Goal: Task Accomplishment & Management: Manage account settings

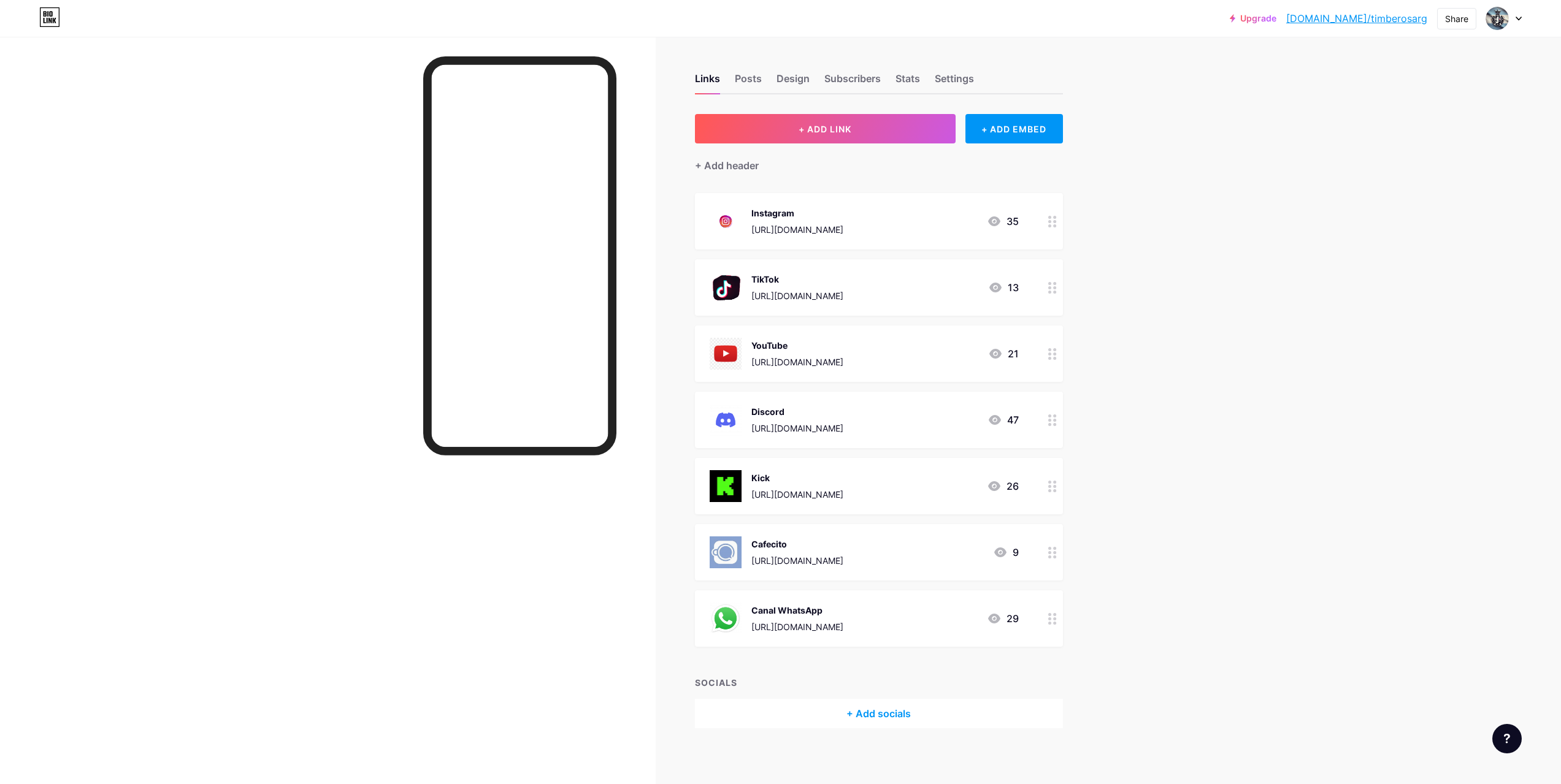
click at [1051, 420] on circle at bounding box center [1049, 420] width 3 height 3
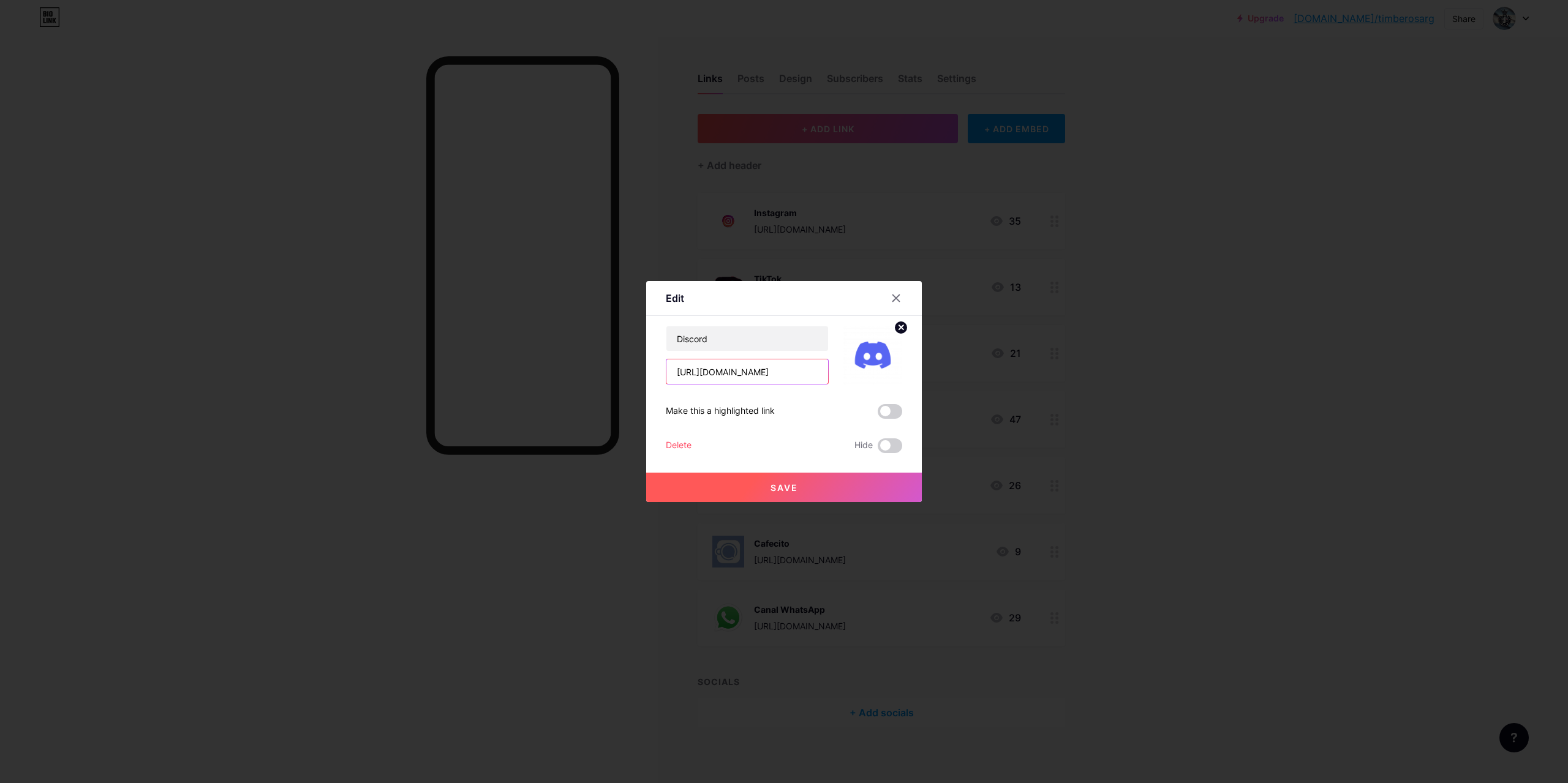
click at [807, 375] on input "[URL][DOMAIN_NAME]" at bounding box center [747, 371] width 162 height 24
paste input "[URL][DOMAIN_NAME]"
type input "[URL][DOMAIN_NAME]"
click at [811, 496] on button "Save" at bounding box center [784, 487] width 275 height 30
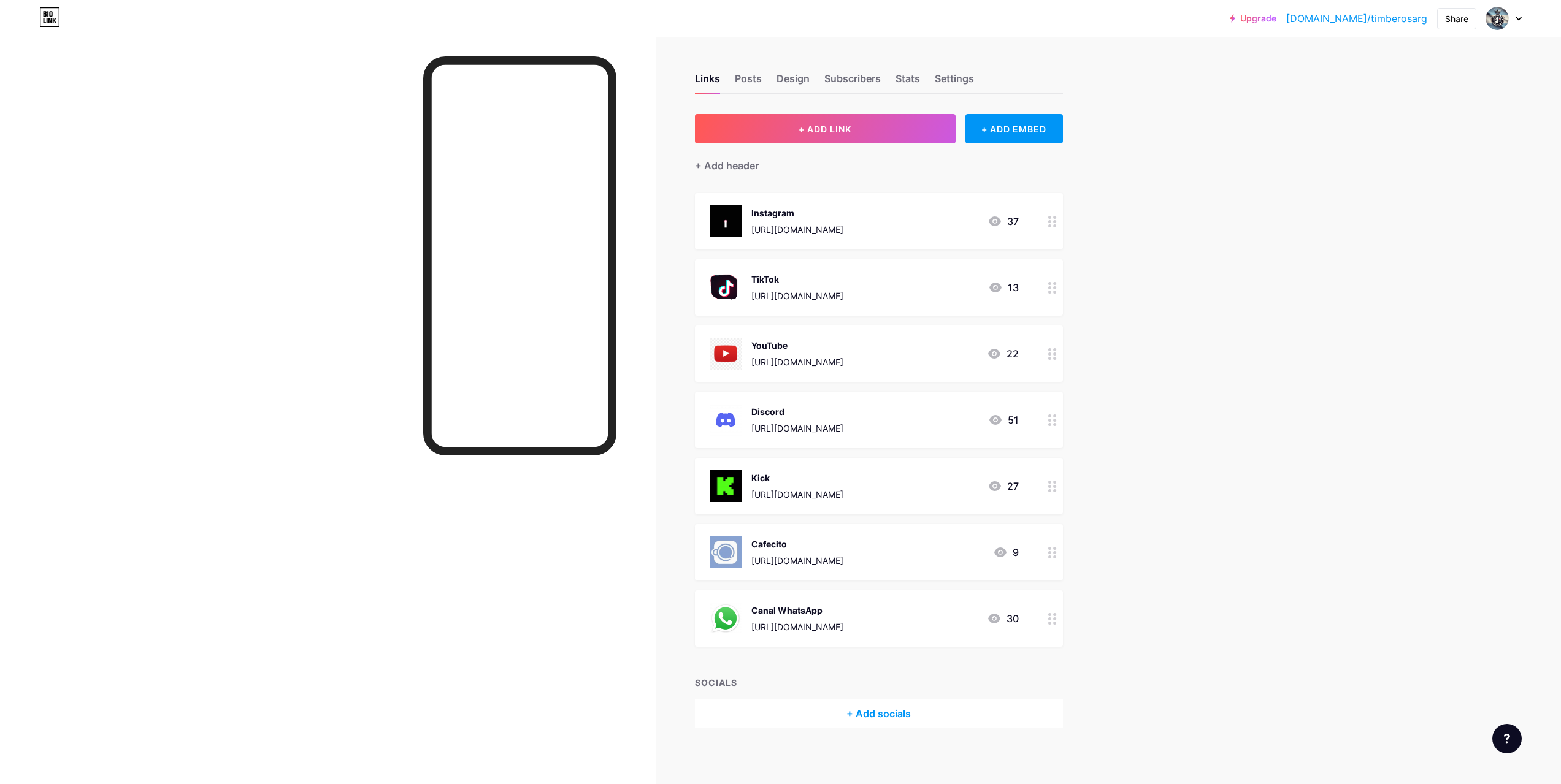
click at [961, 420] on div "Discord [URL][DOMAIN_NAME] 51" at bounding box center [864, 420] width 309 height 32
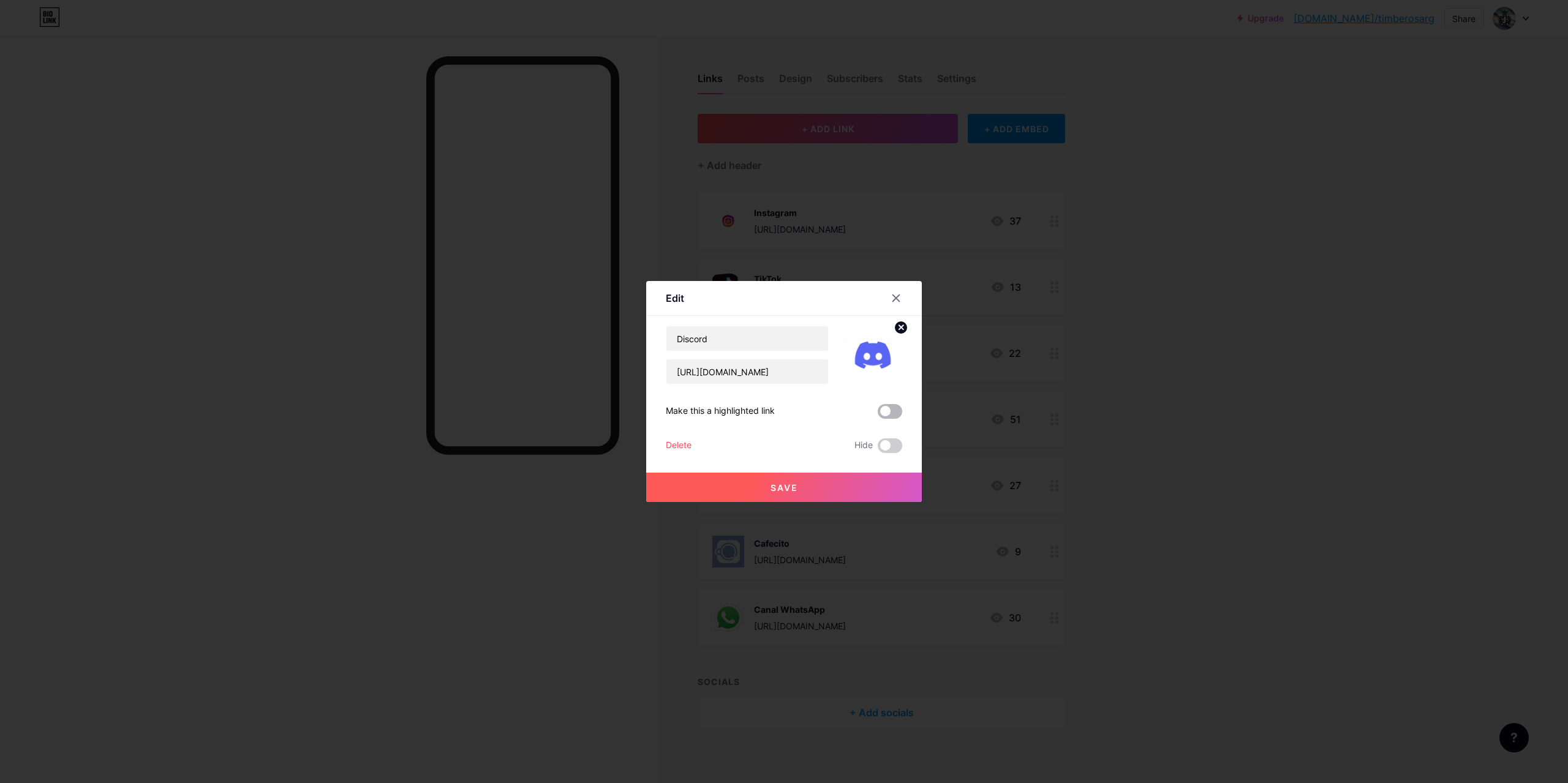
click at [893, 417] on span at bounding box center [889, 411] width 24 height 14
click at [877, 414] on input "checkbox" at bounding box center [877, 414] width 0 height 0
click at [893, 417] on span at bounding box center [889, 411] width 24 height 14
click at [877, 414] on input "checkbox" at bounding box center [877, 414] width 0 height 0
click at [858, 479] on button "Save" at bounding box center [784, 487] width 275 height 30
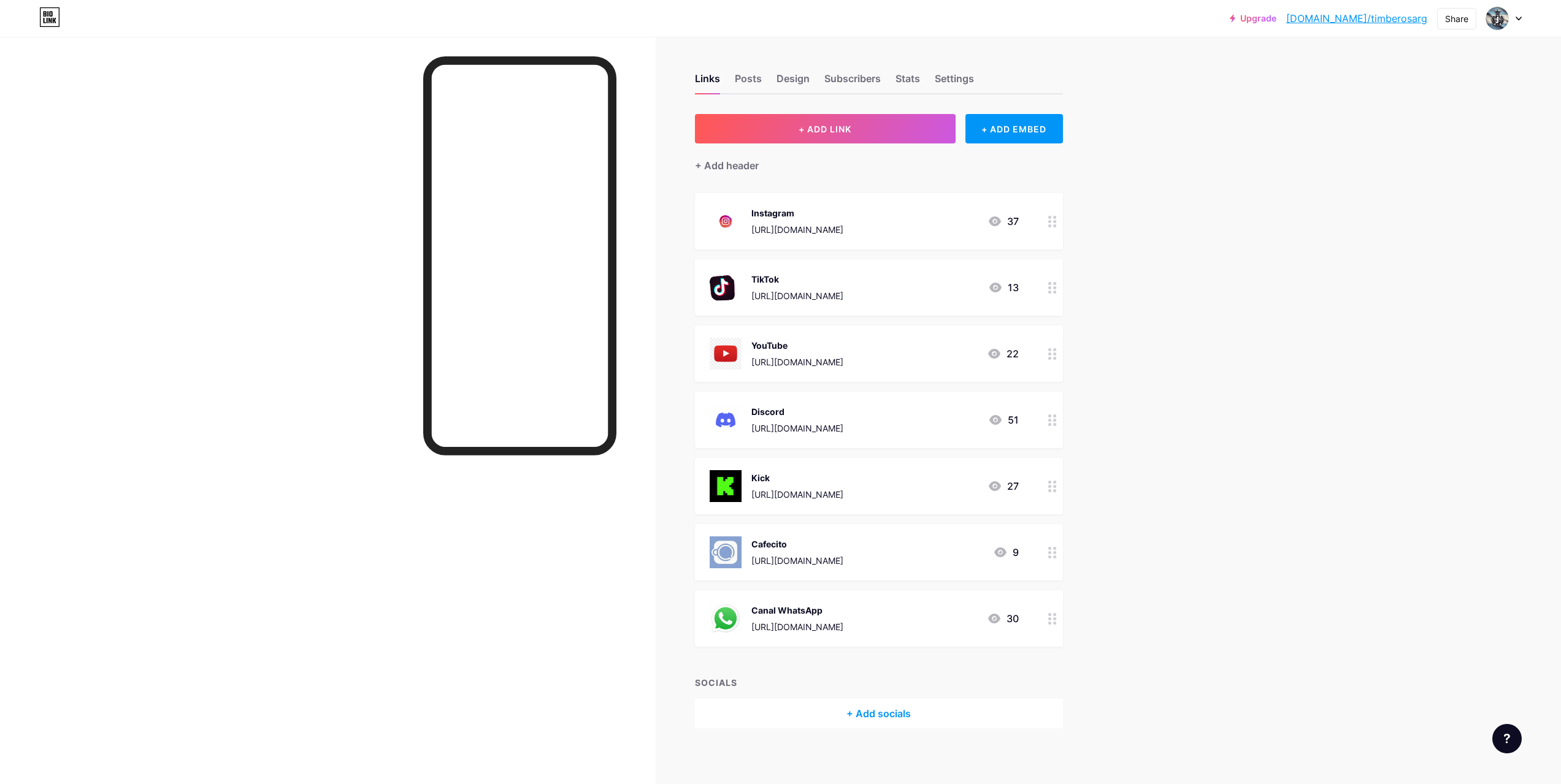
click at [1052, 487] on icon at bounding box center [1052, 487] width 9 height 12
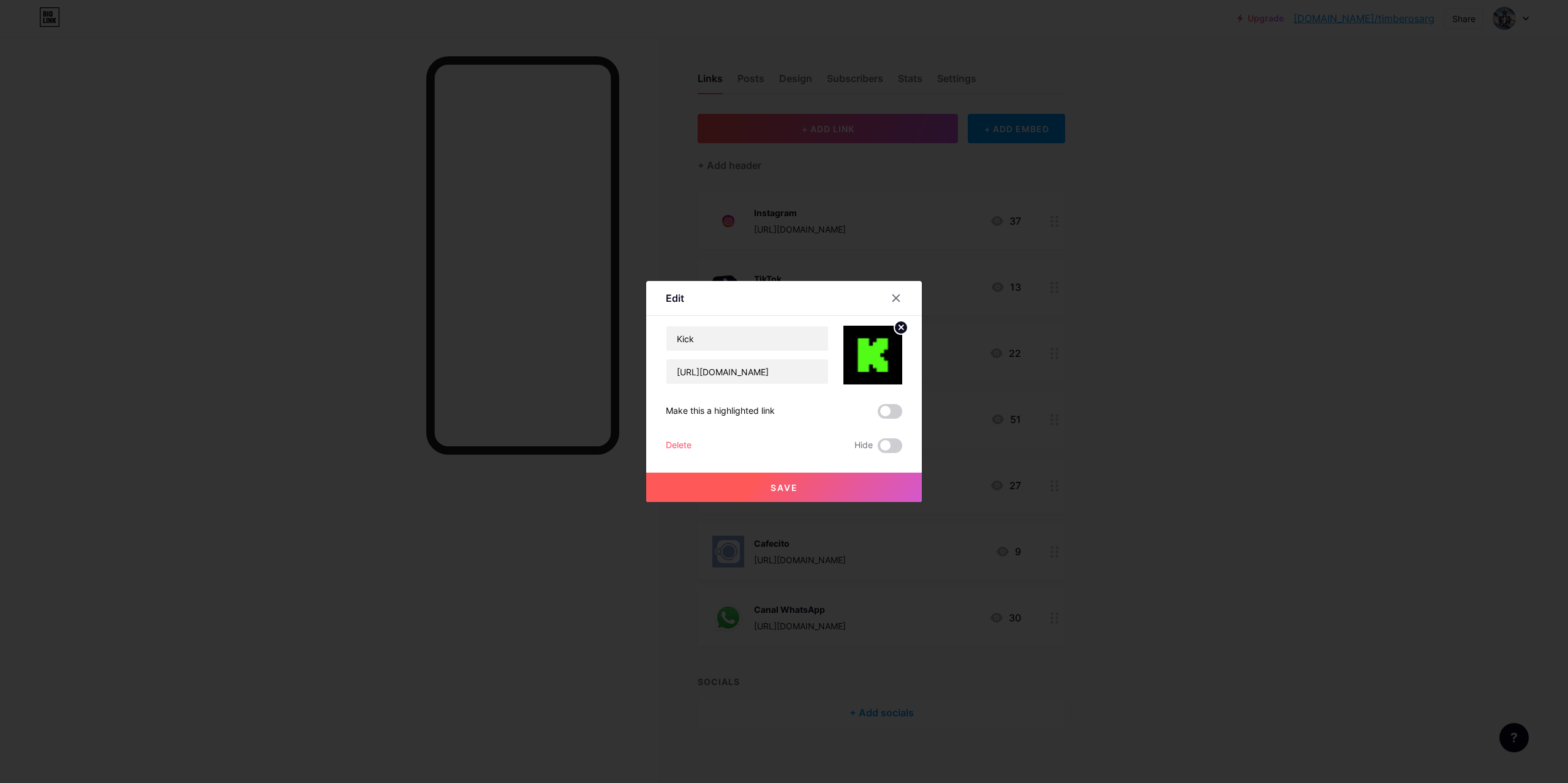
click at [898, 329] on circle at bounding box center [901, 327] width 14 height 14
click at [875, 347] on rect at bounding box center [870, 347] width 20 height 20
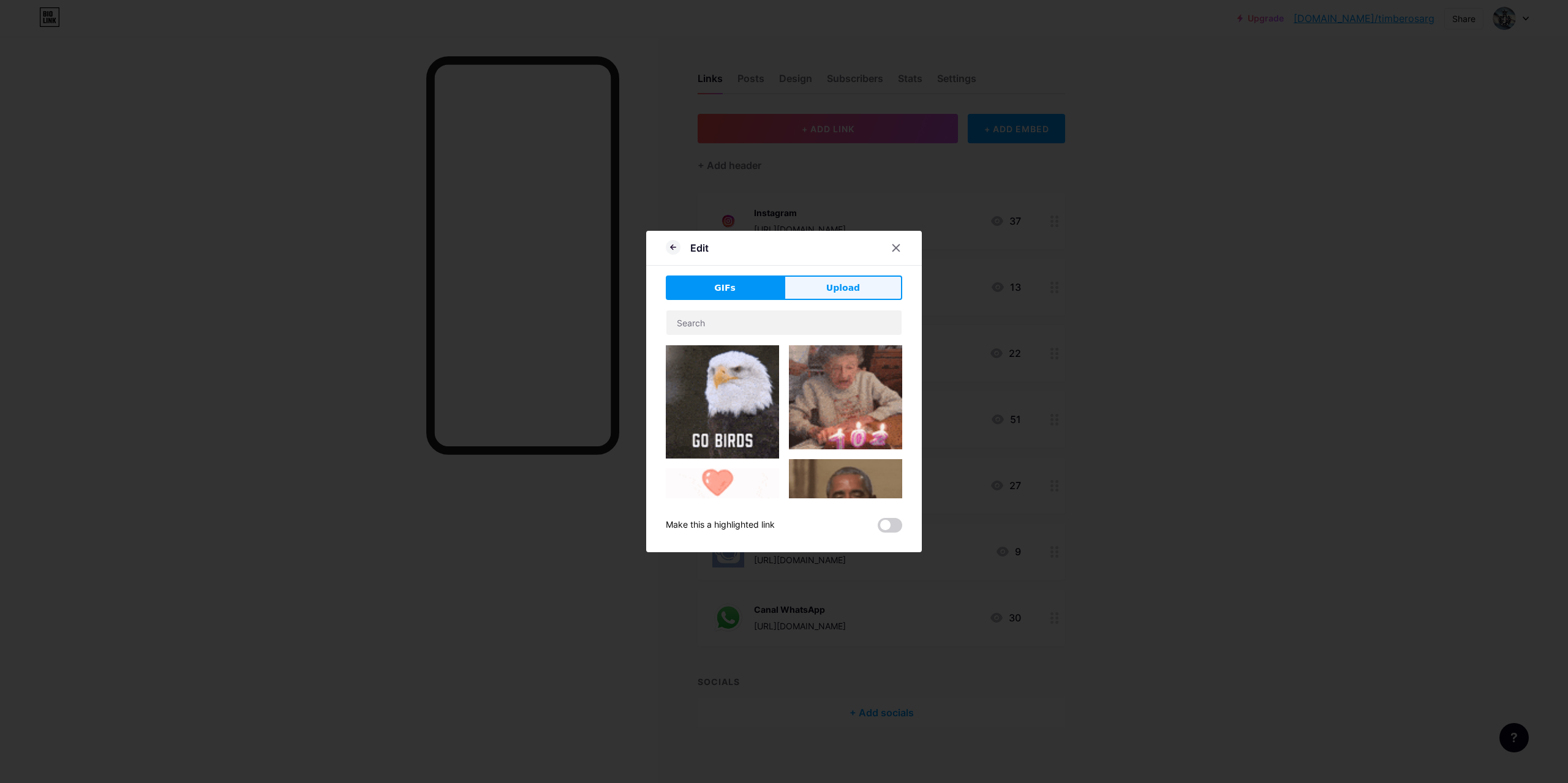
click at [853, 292] on span "Upload" at bounding box center [843, 289] width 33 height 13
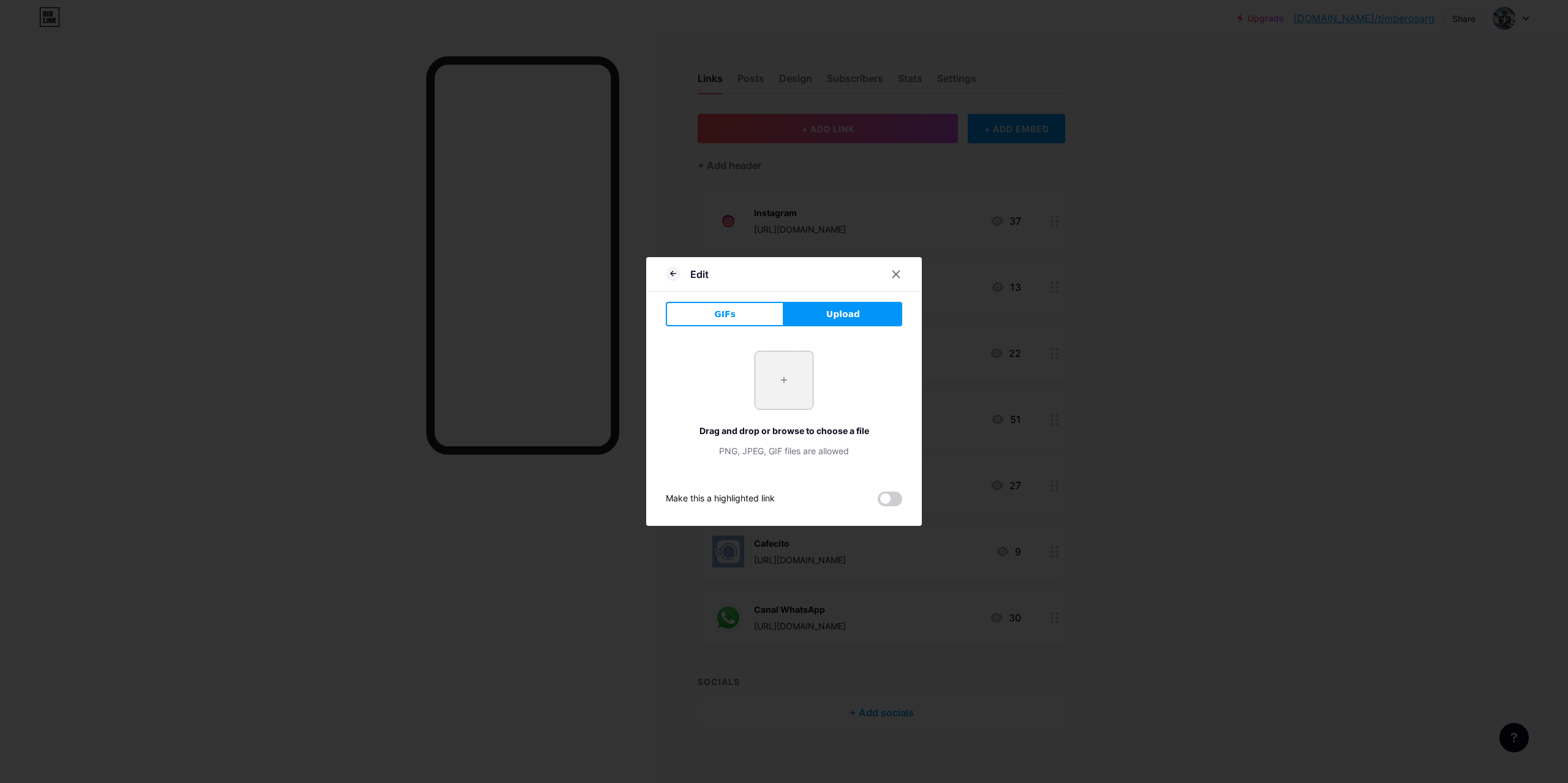
click at [797, 376] on input "file" at bounding box center [784, 380] width 58 height 58
type input "C:\fakepath\logo twitch.png"
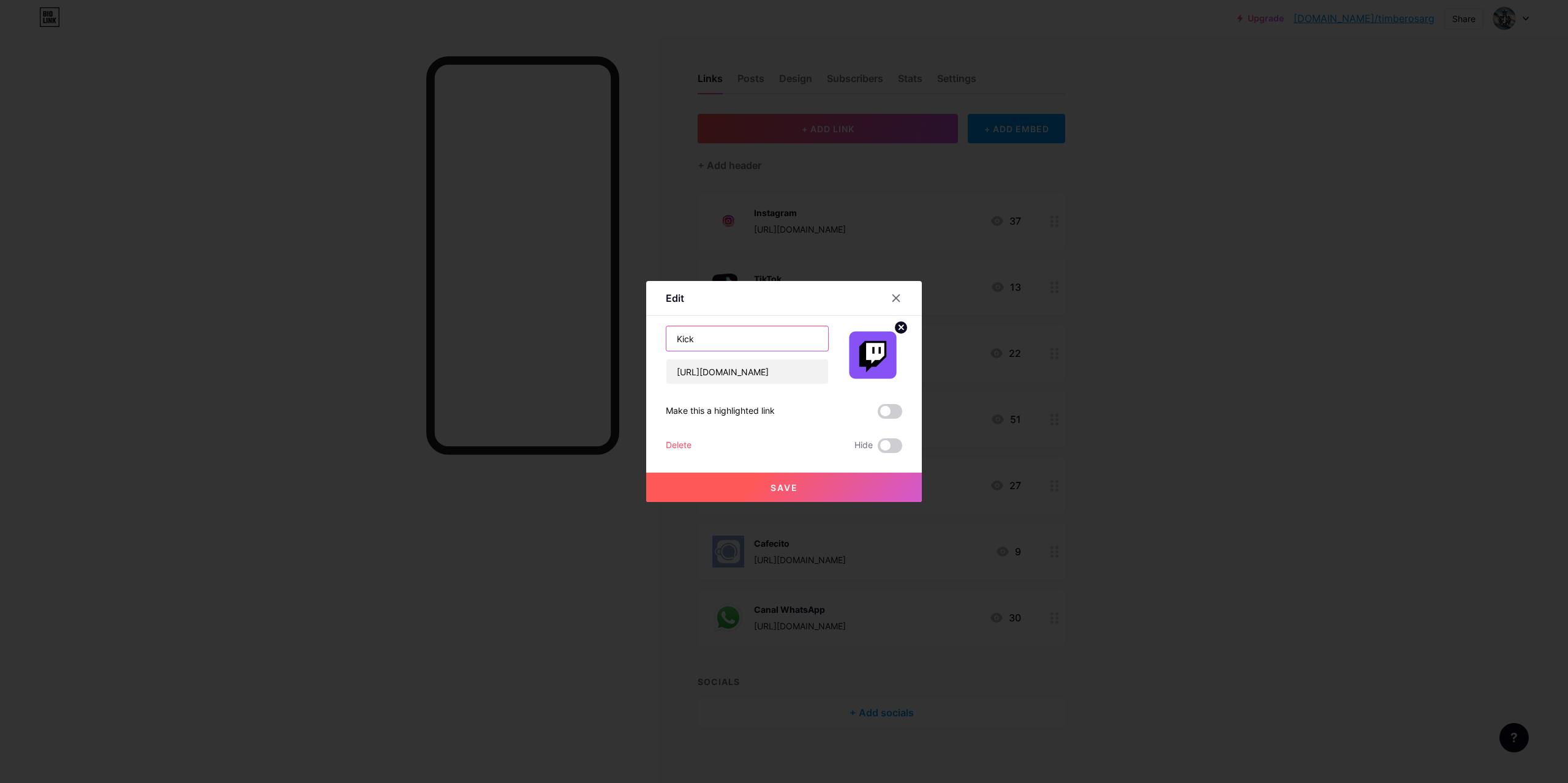
click at [740, 340] on input "Kick" at bounding box center [747, 338] width 162 height 24
type input "K"
type input "Twitch"
drag, startPoint x: 797, startPoint y: 372, endPoint x: 664, endPoint y: 371, distance: 133.0
click at [664, 371] on div "Edit Content YouTube Play YouTube video without leaving your page. ADD Vimeo Pl…" at bounding box center [784, 392] width 275 height 221
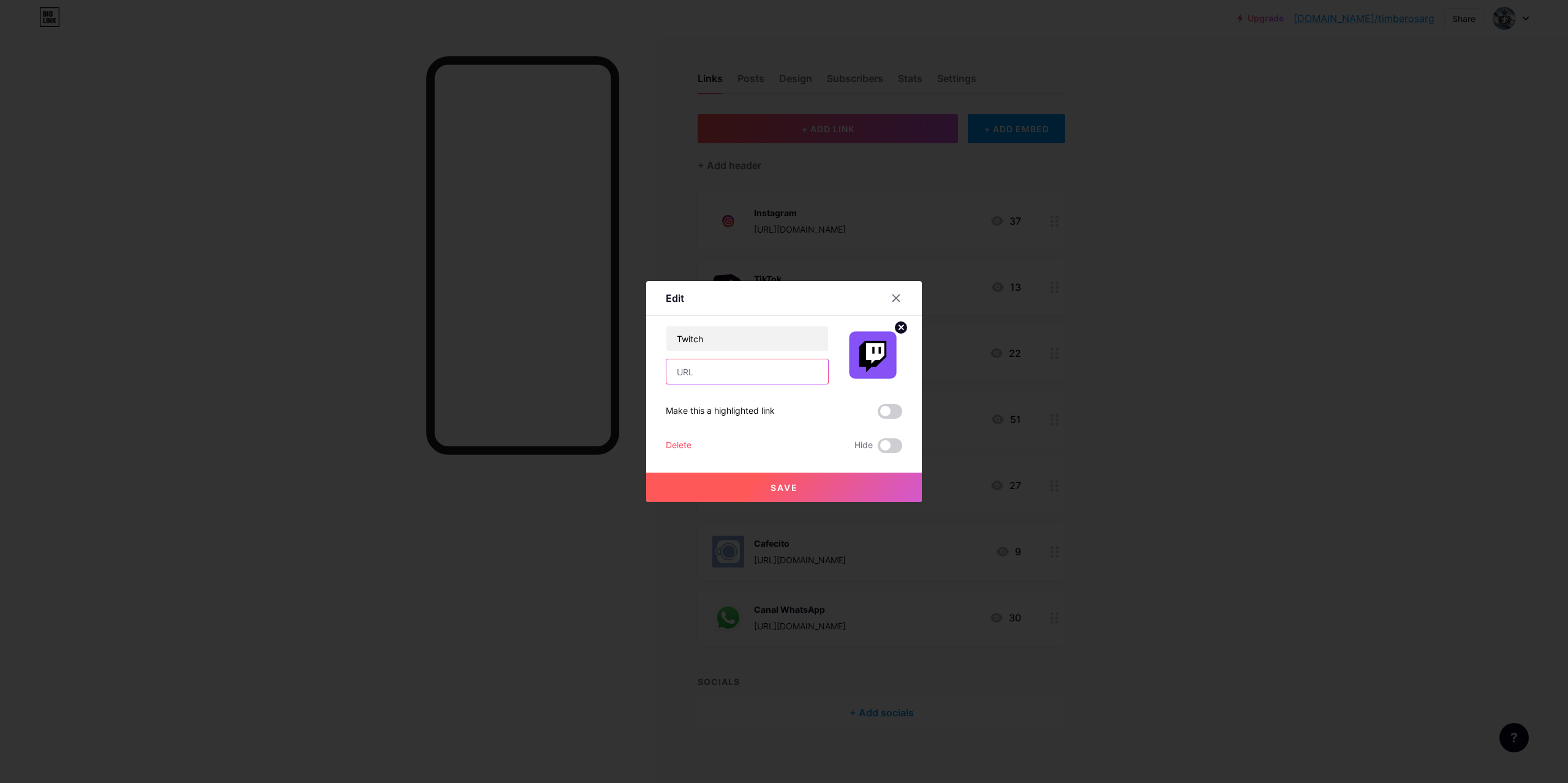
paste input "[URL][DOMAIN_NAME]"
type input "[URL][DOMAIN_NAME]"
click at [845, 484] on button "Save" at bounding box center [784, 487] width 275 height 30
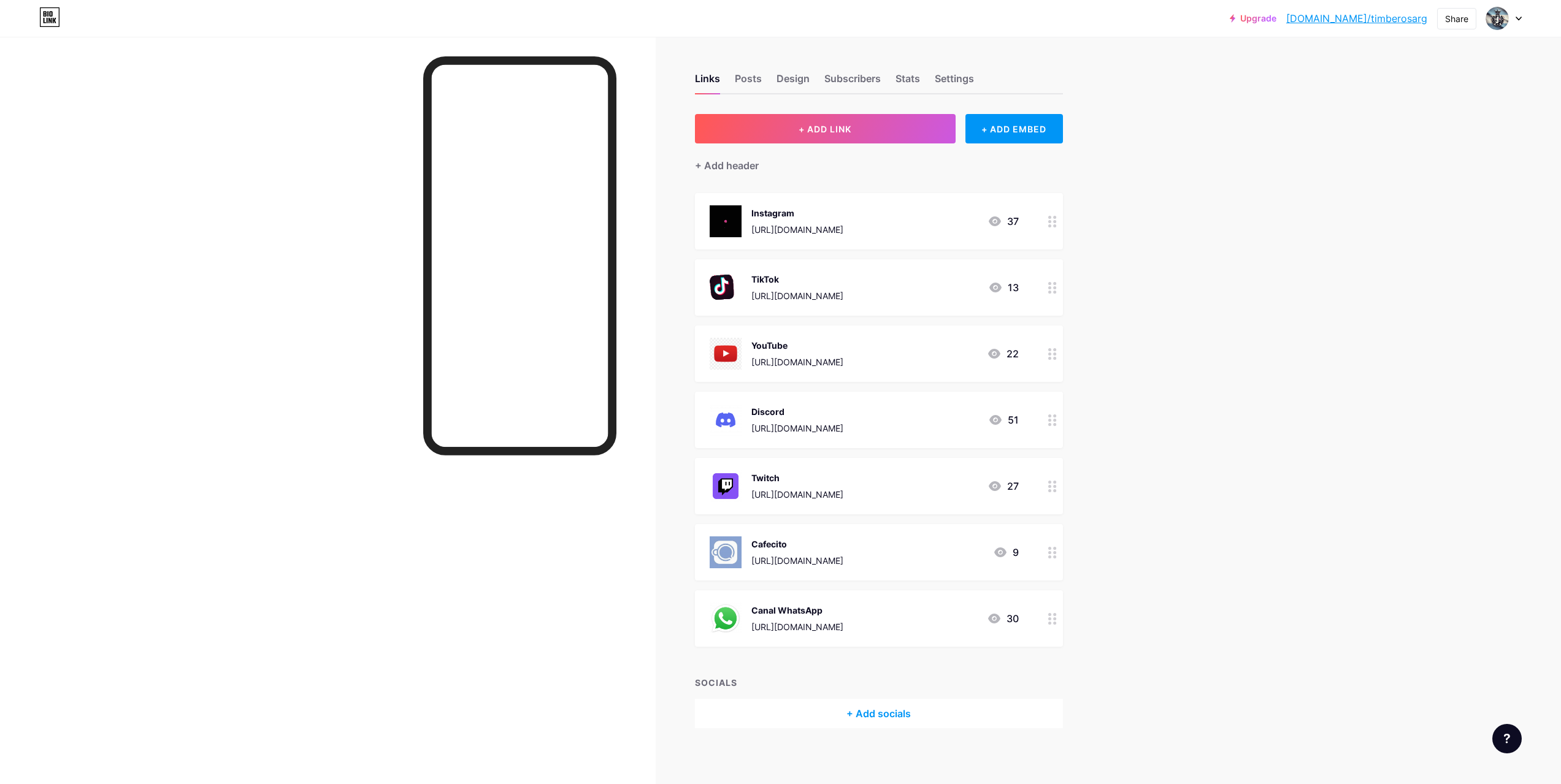
scroll to position [5, 0]
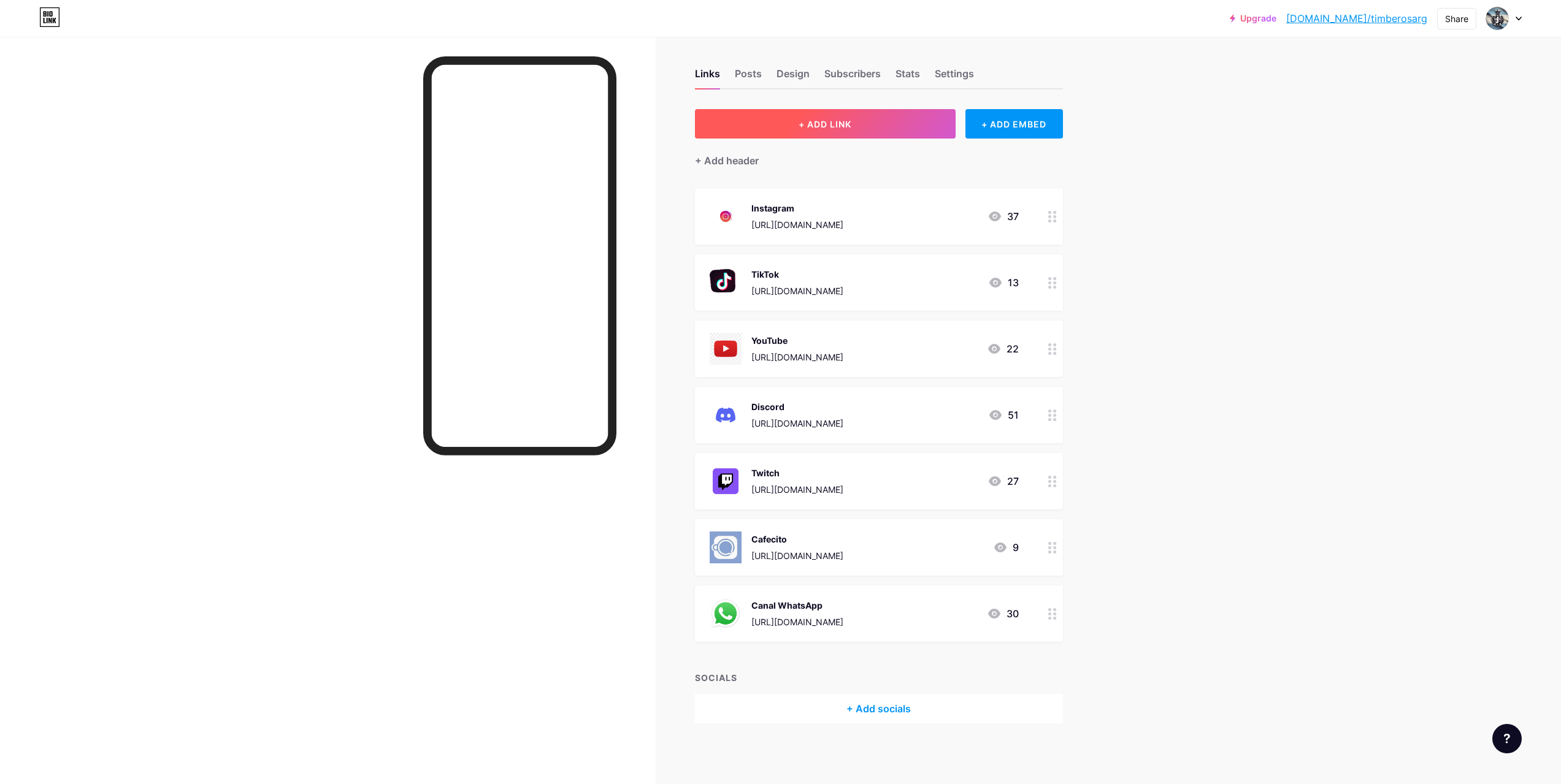
click at [896, 125] on button "+ ADD LINK" at bounding box center [825, 123] width 261 height 30
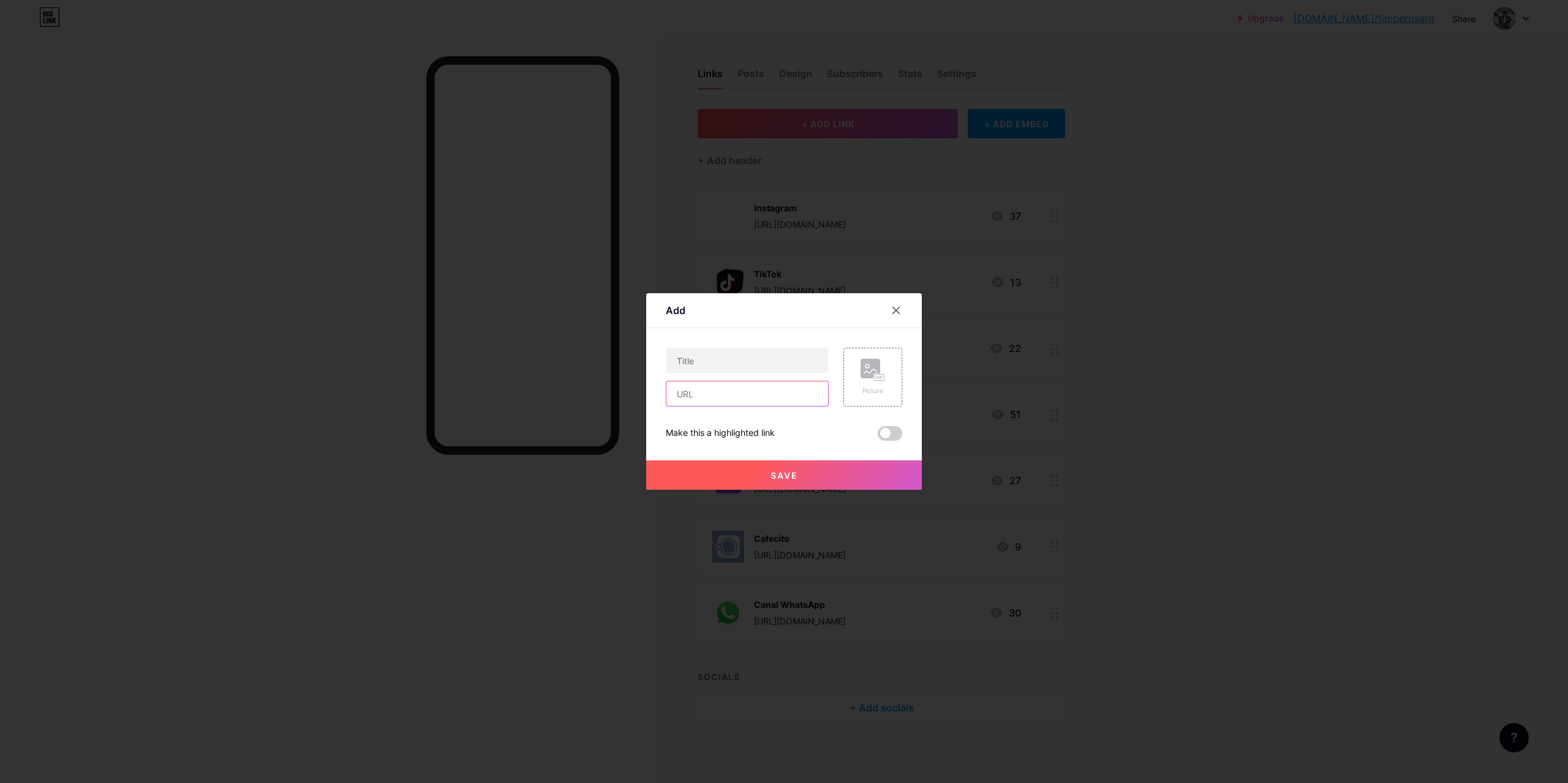
click at [776, 401] on input "text" at bounding box center [747, 393] width 162 height 24
paste input "[URL][DOMAIN_NAME]"
type input "[URL][DOMAIN_NAME]"
click at [881, 369] on icon at bounding box center [872, 370] width 24 height 23
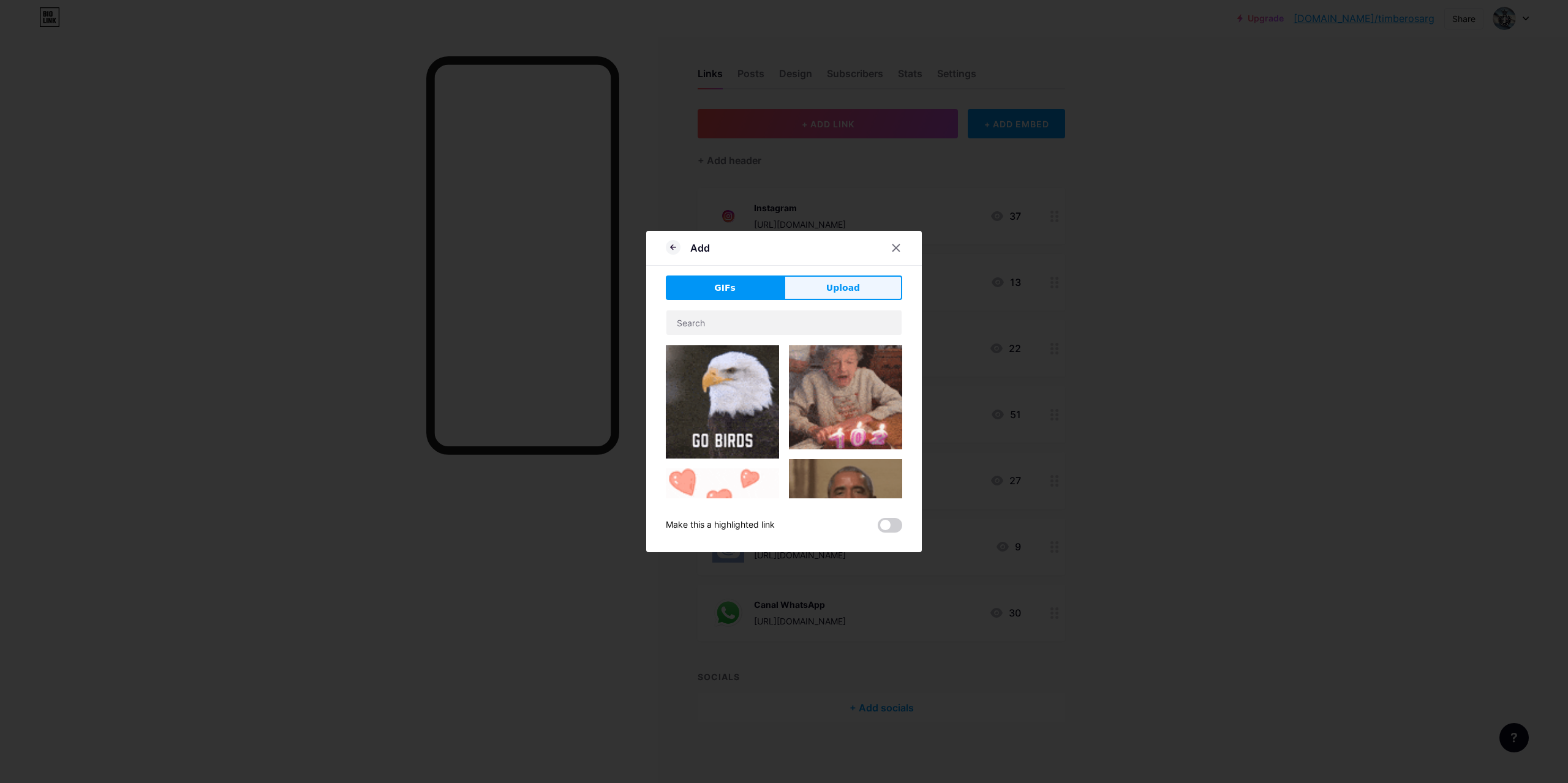
click at [824, 283] on button "Upload" at bounding box center [843, 287] width 118 height 24
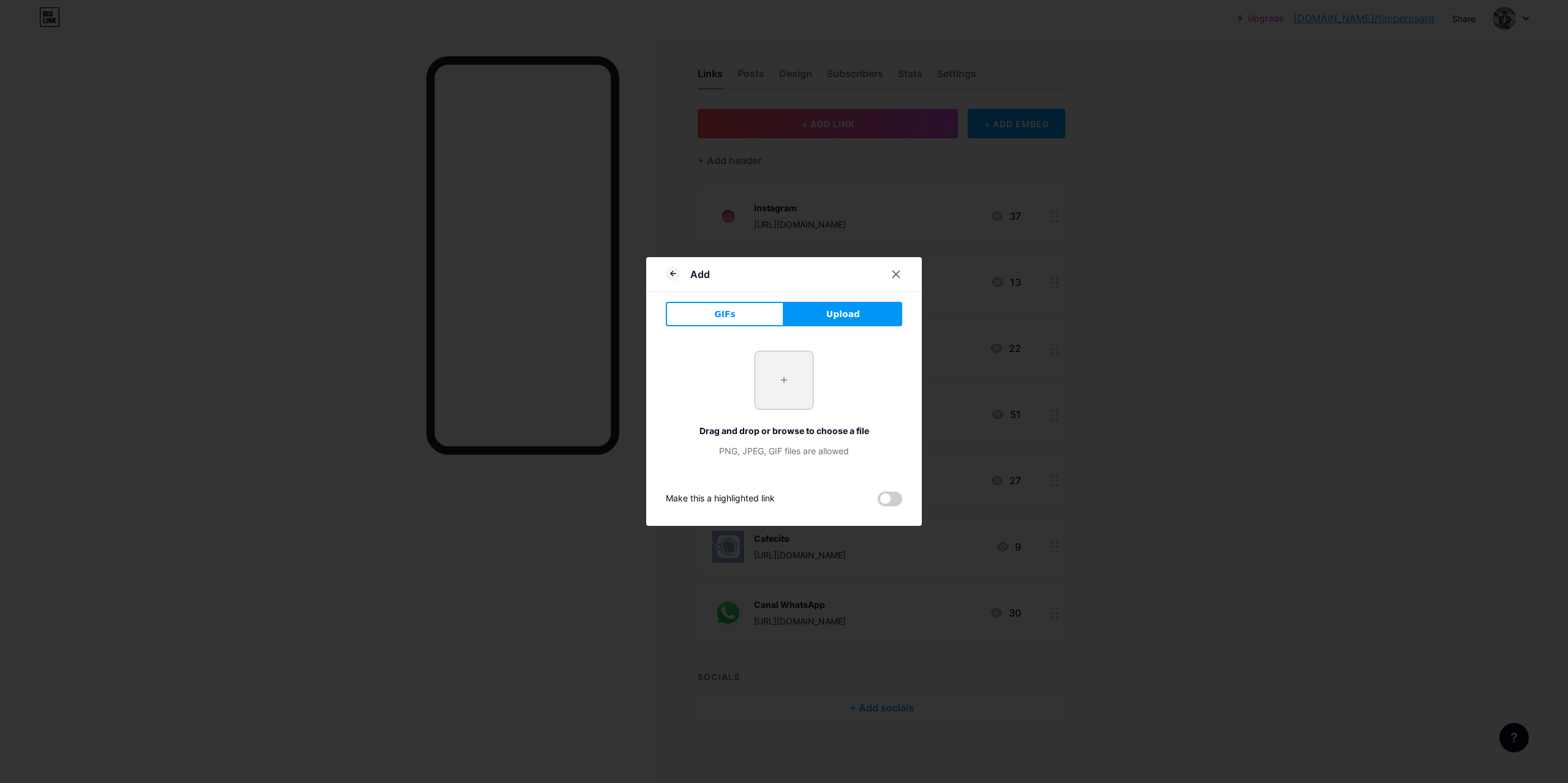
click at [796, 378] on input "file" at bounding box center [784, 380] width 58 height 58
type input "C:\fakepath\Logo play fortuna.png"
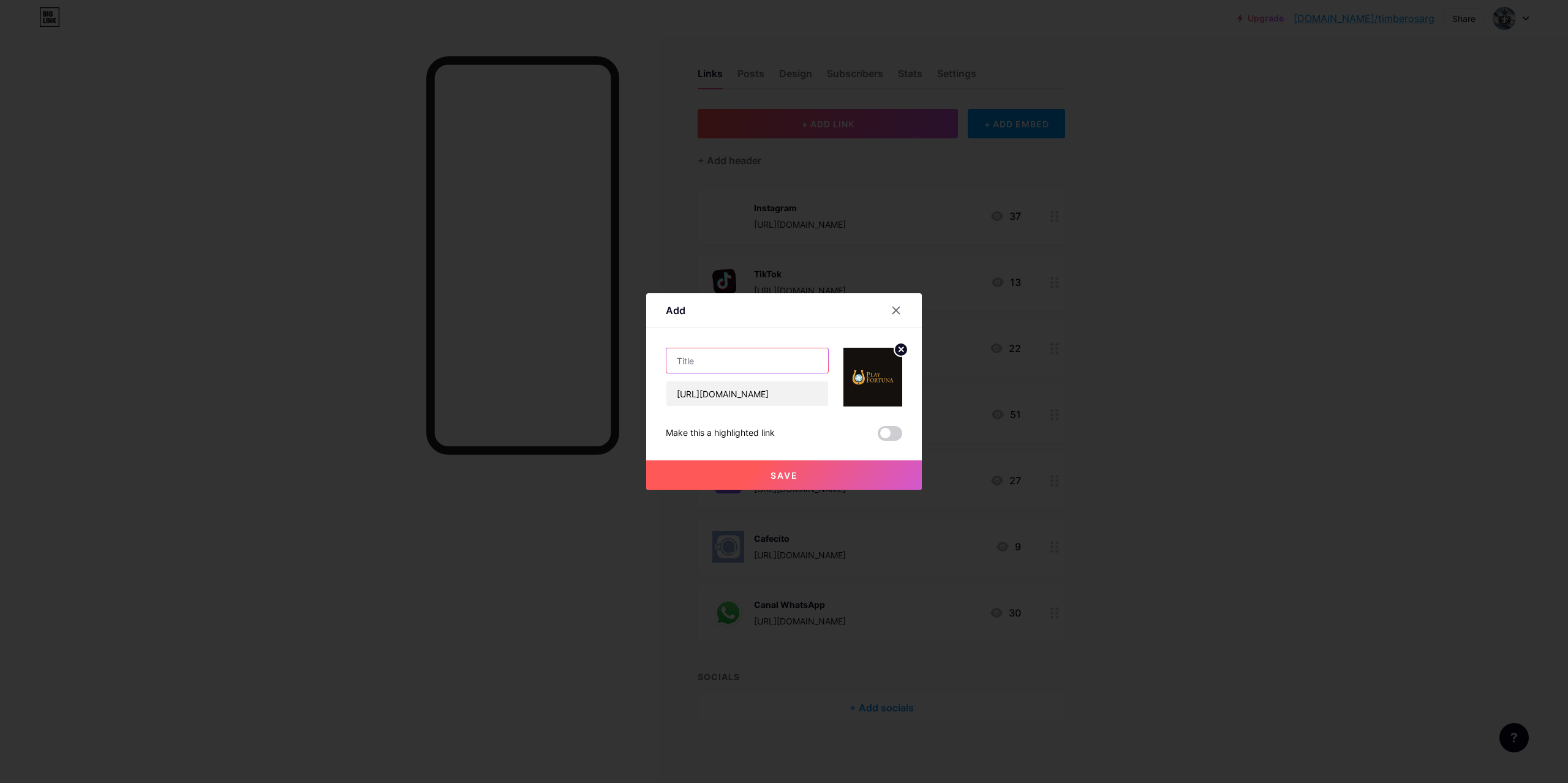
click at [754, 360] on input "text" at bounding box center [747, 360] width 162 height 24
type input "P"
type input "Casino Play Fortuna"
click at [778, 474] on span "Save" at bounding box center [784, 475] width 28 height 10
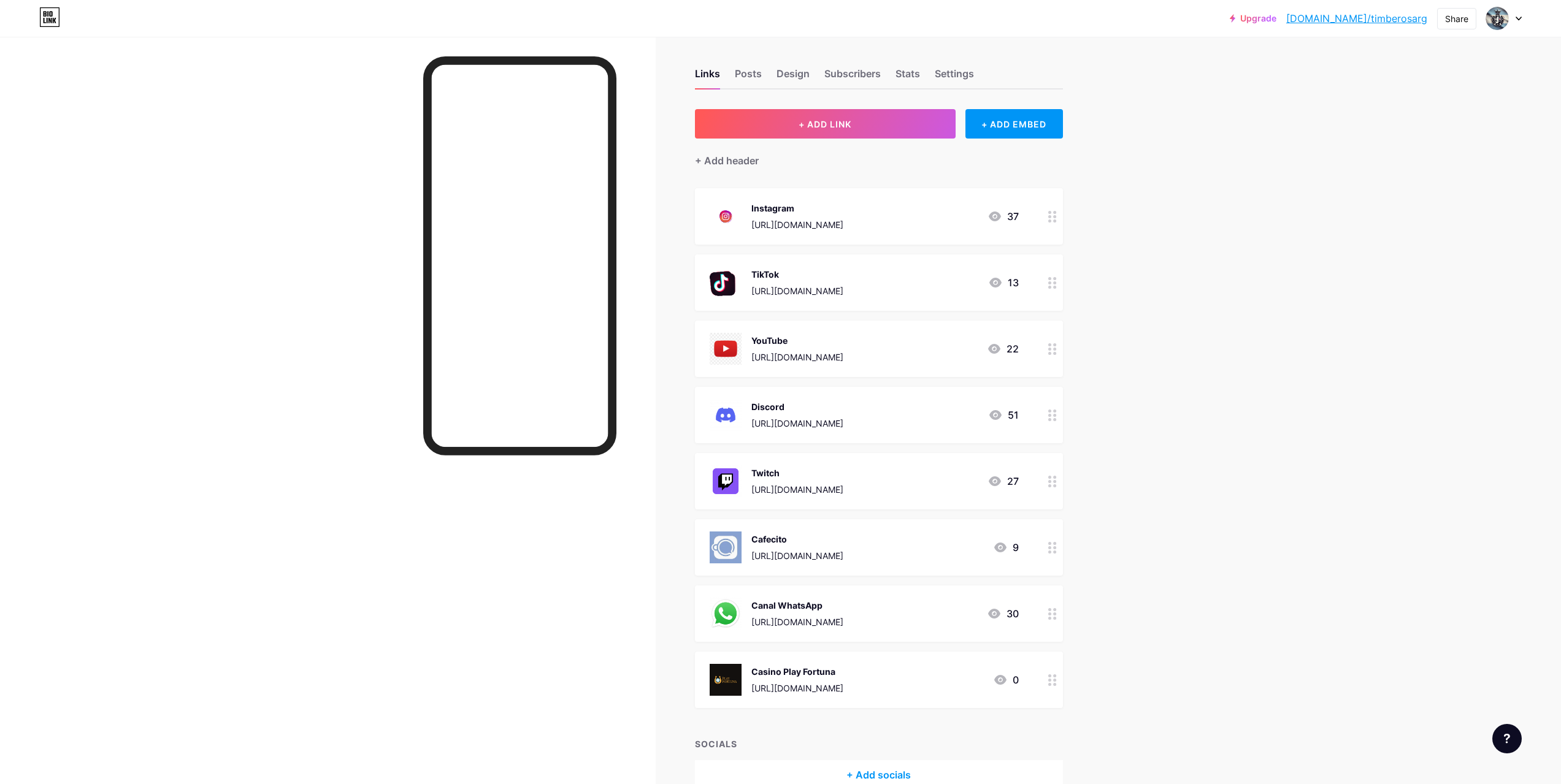
drag, startPoint x: 873, startPoint y: 681, endPoint x: 945, endPoint y: 707, distance: 76.6
click at [933, 709] on div "+ ADD LINK + ADD EMBED + Add header Instagram [URL][DOMAIN_NAME] 37 TikTok [URL…" at bounding box center [879, 449] width 368 height 681
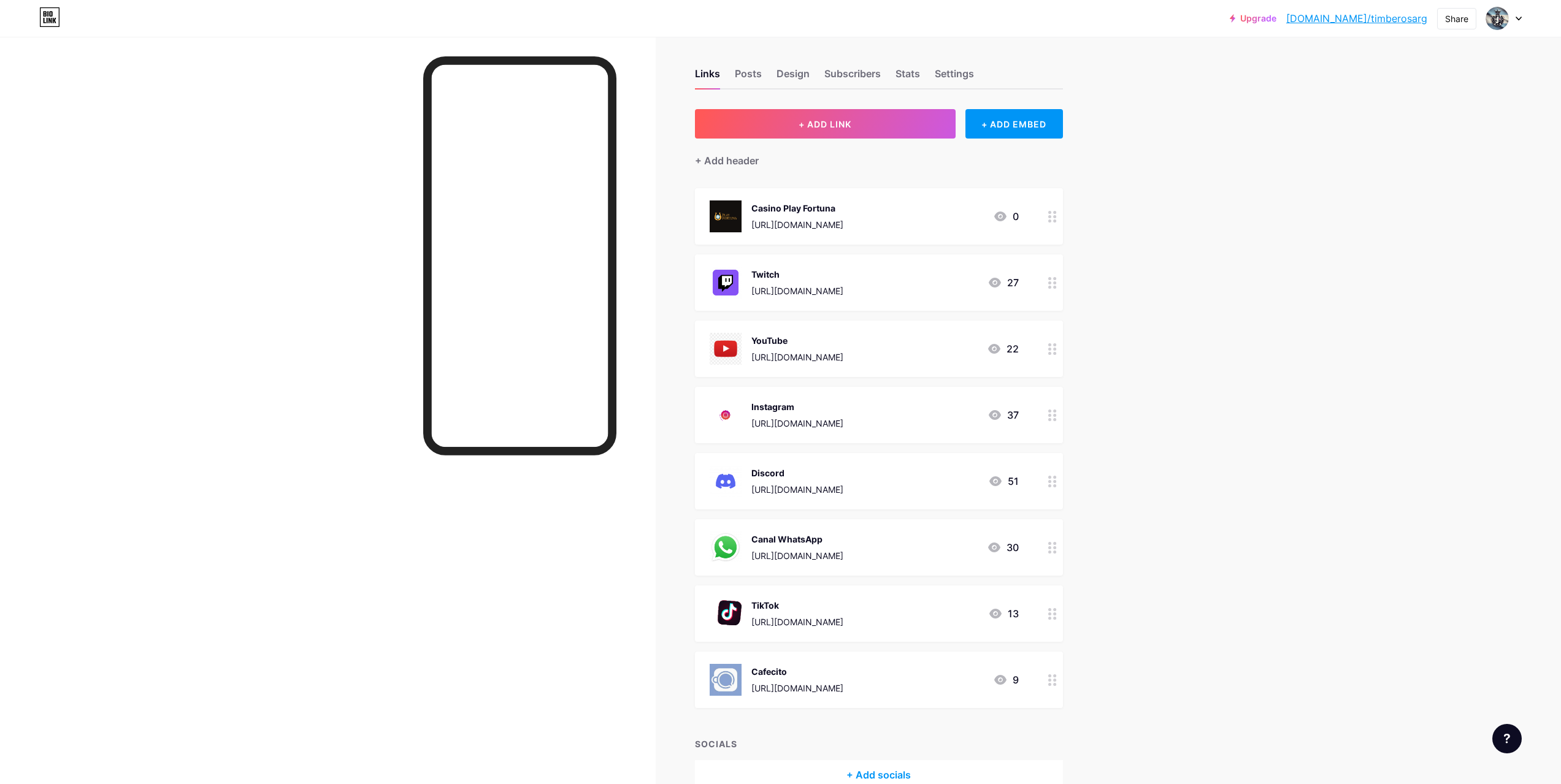
click at [1150, 538] on div "Upgrade [DOMAIN_NAME]/timber... [DOMAIN_NAME]/timberosarg Share Switch accounts…" at bounding box center [780, 424] width 1561 height 856
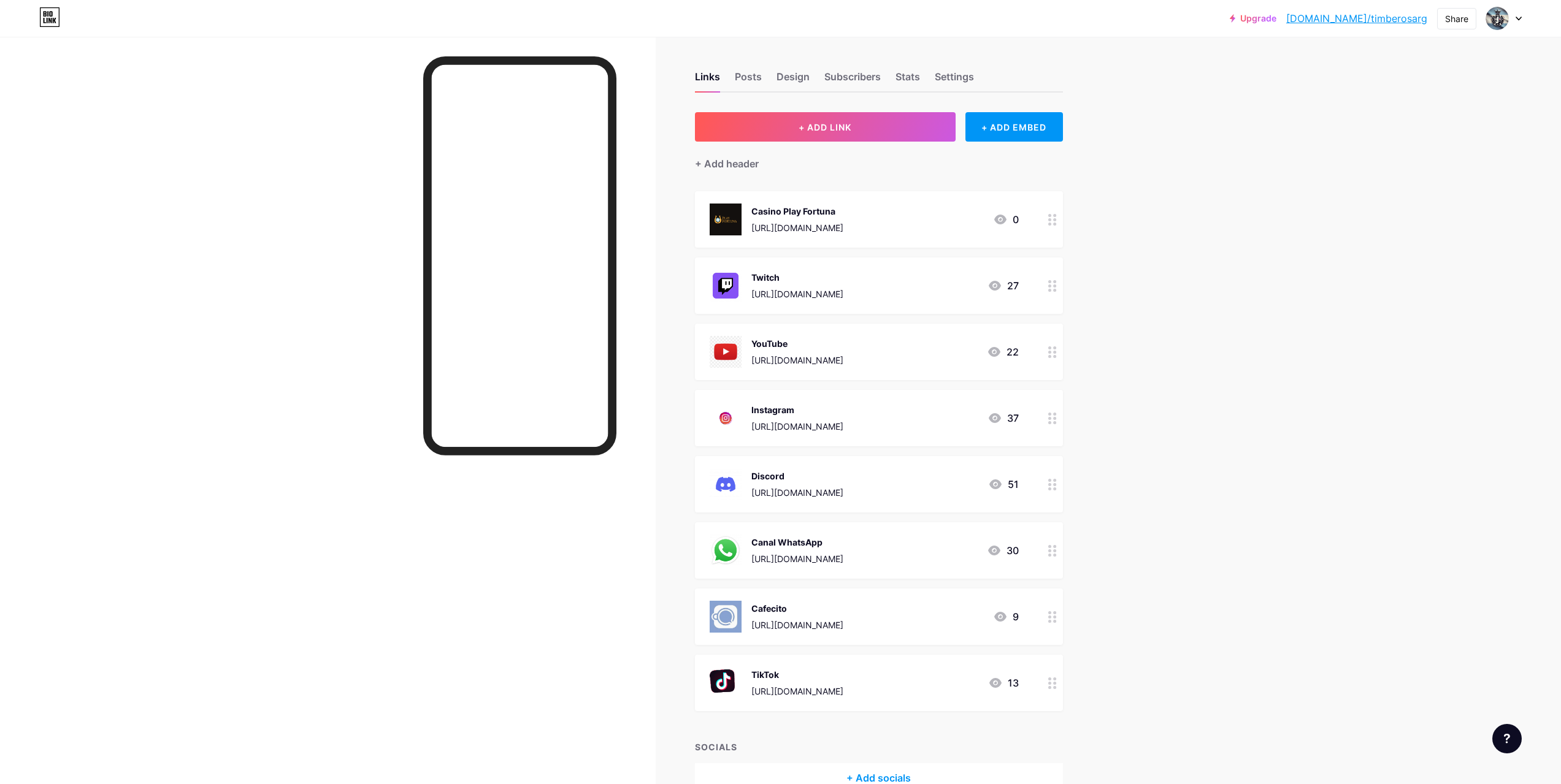
scroll to position [0, 0]
